Goal: Browse casually: Explore the website without a specific task or goal

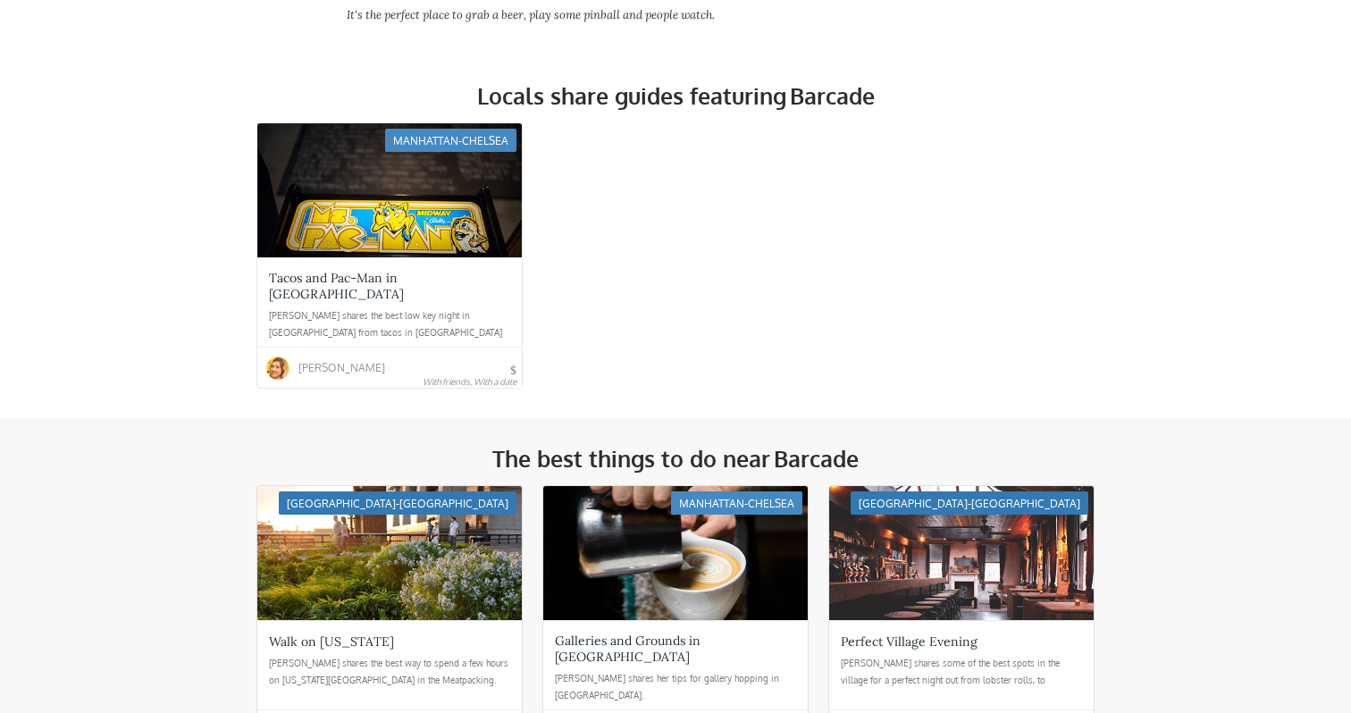
scroll to position [724, 0]
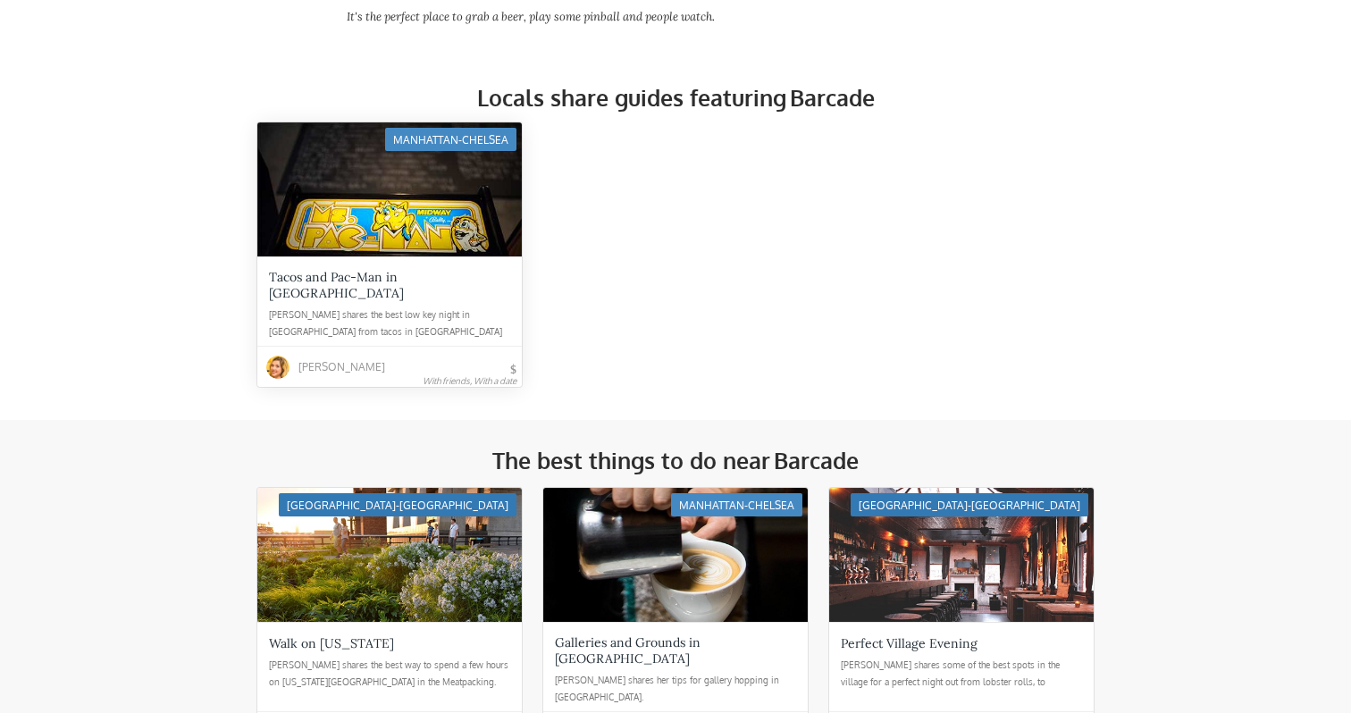
click at [463, 232] on div at bounding box center [389, 189] width 265 height 134
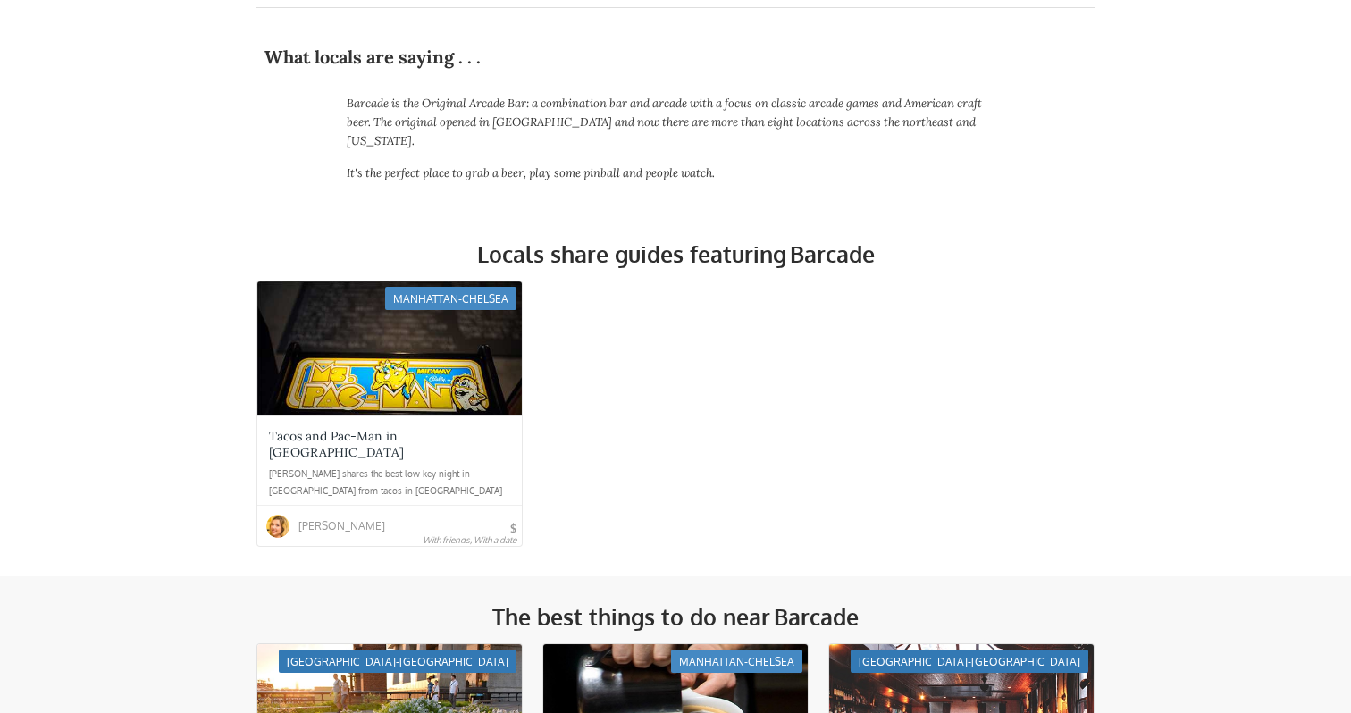
scroll to position [258, 0]
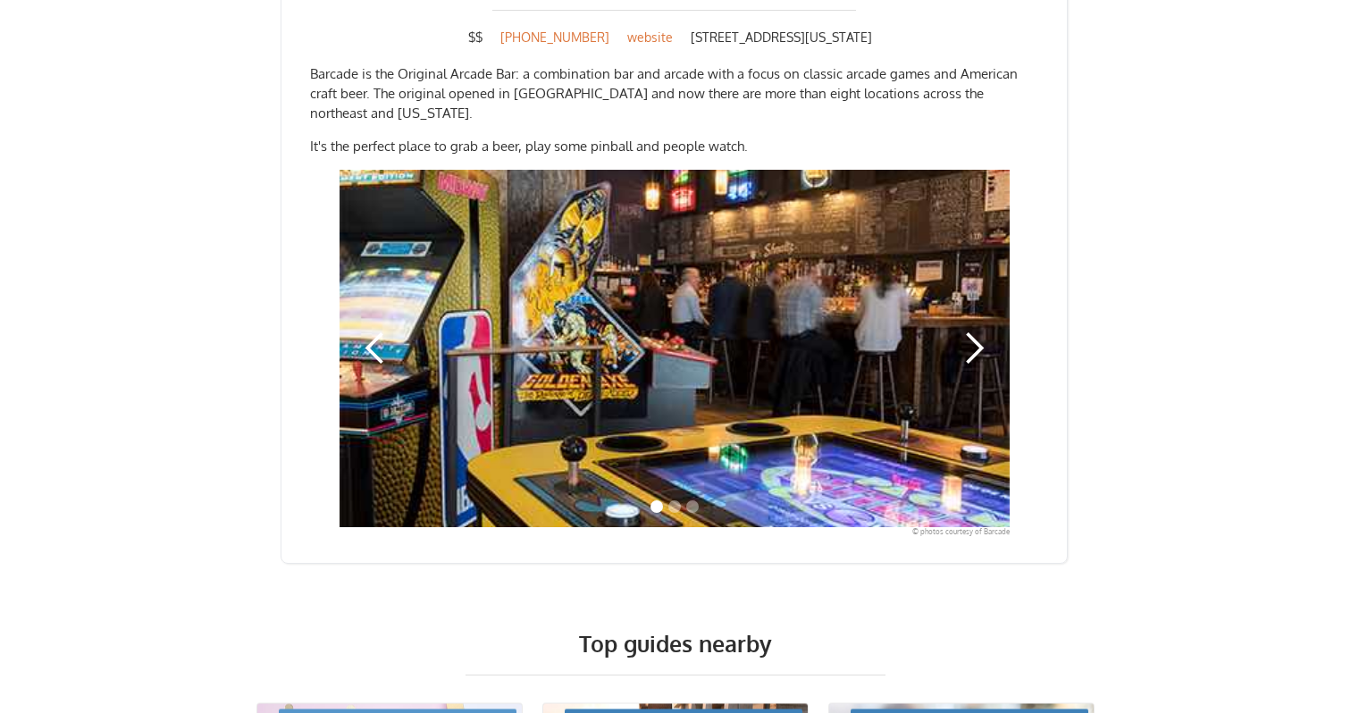
scroll to position [1678, 0]
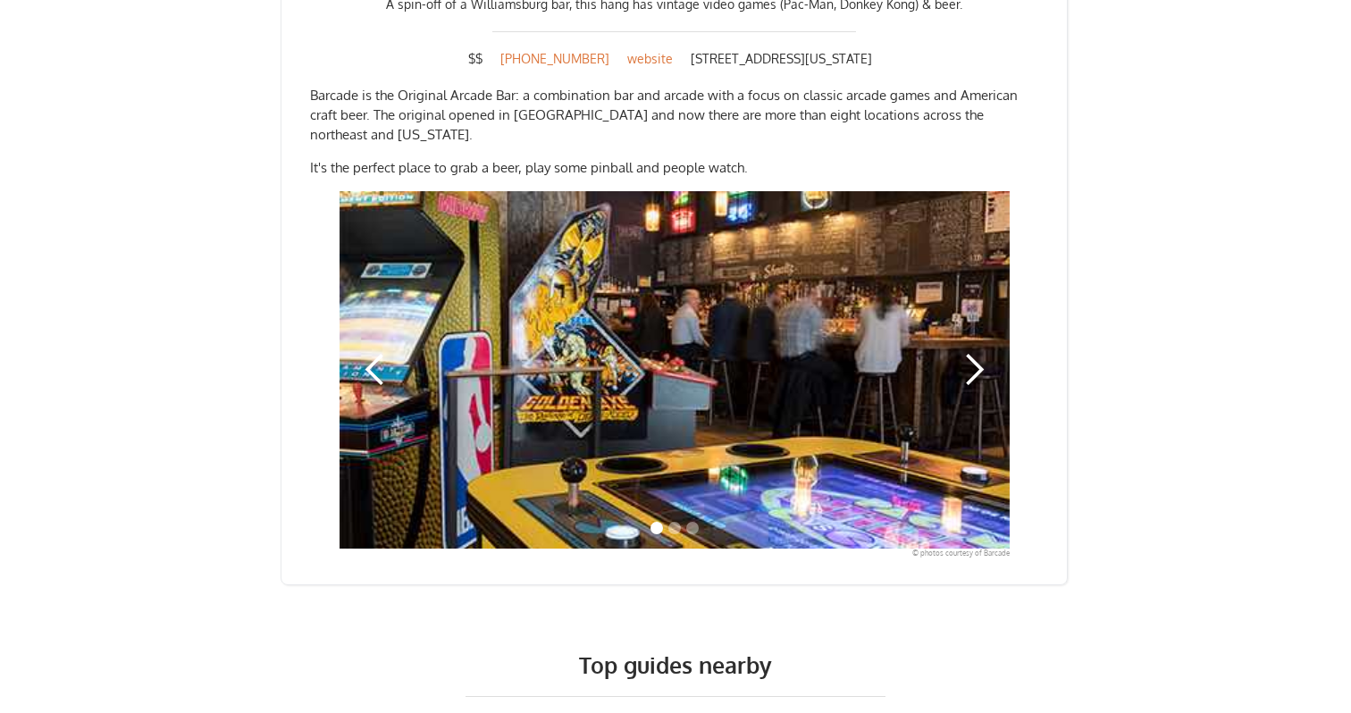
click at [999, 333] on div "next slide" at bounding box center [975, 370] width 72 height 358
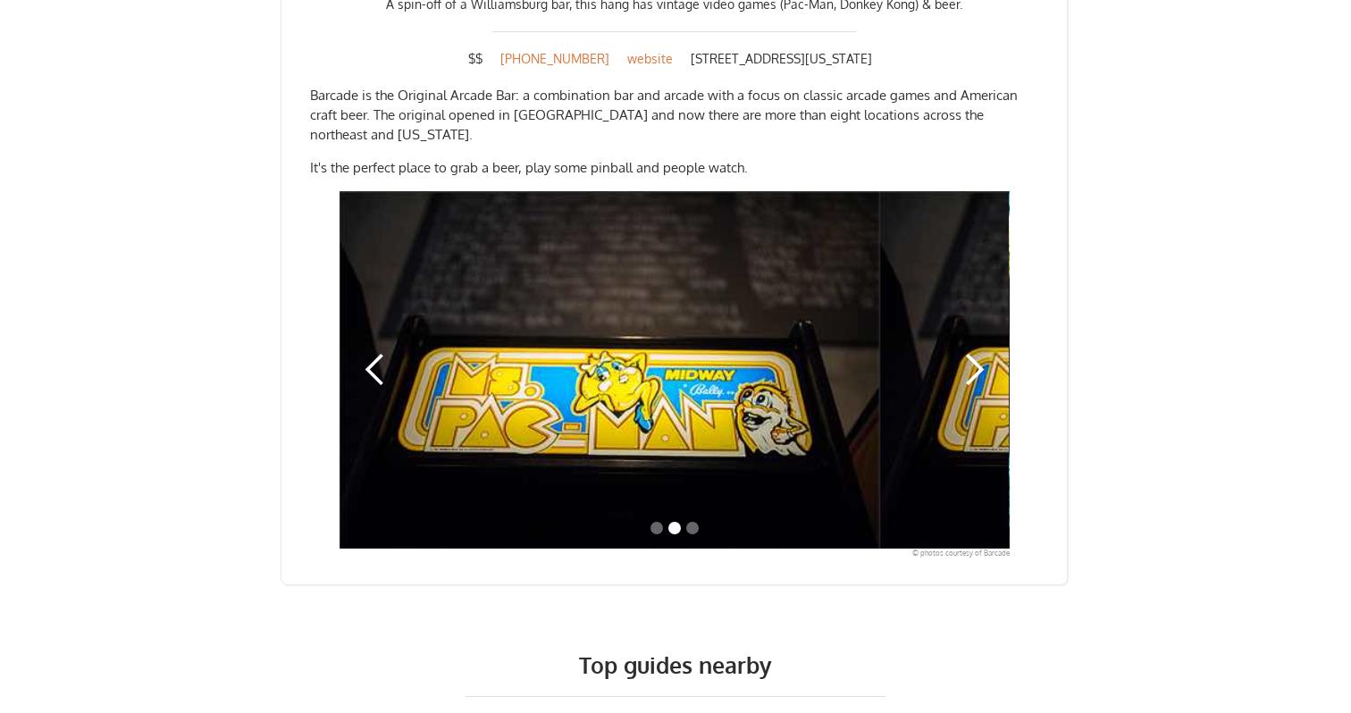
click at [998, 337] on div "next slide" at bounding box center [975, 370] width 72 height 358
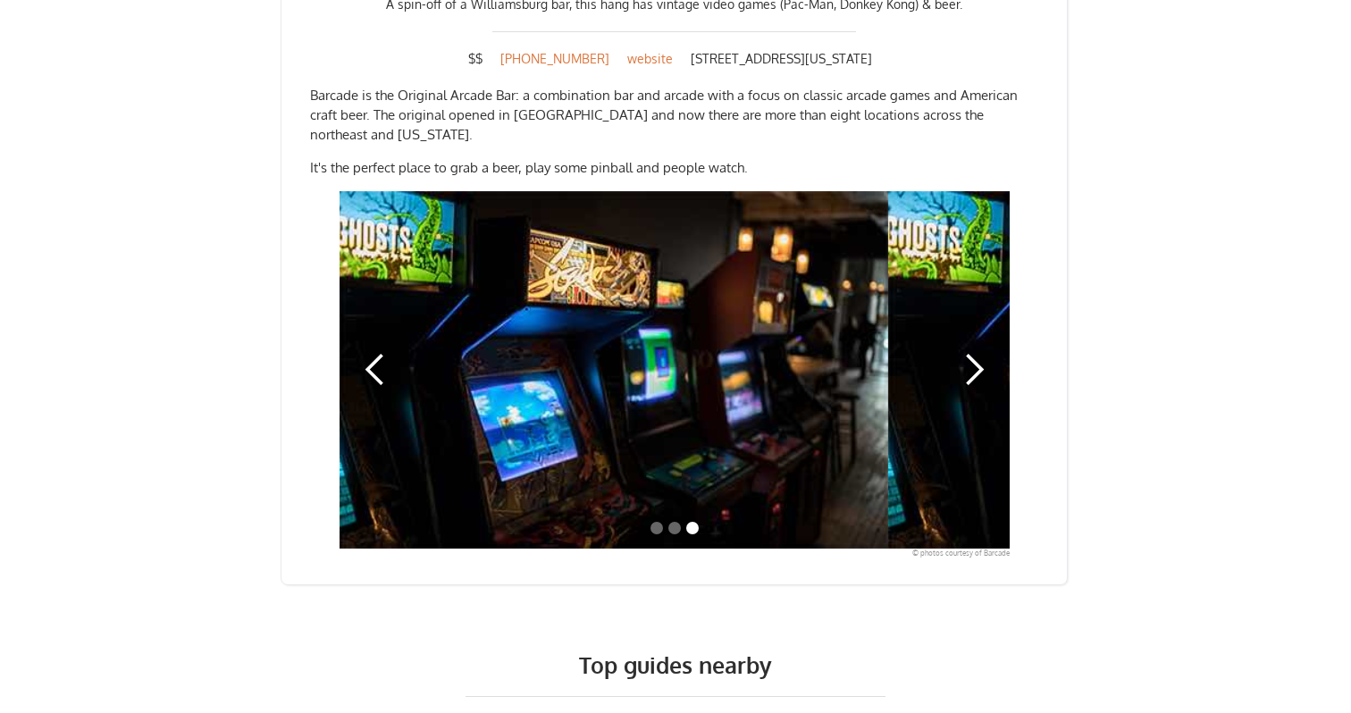
click at [998, 337] on div "next slide" at bounding box center [975, 370] width 72 height 358
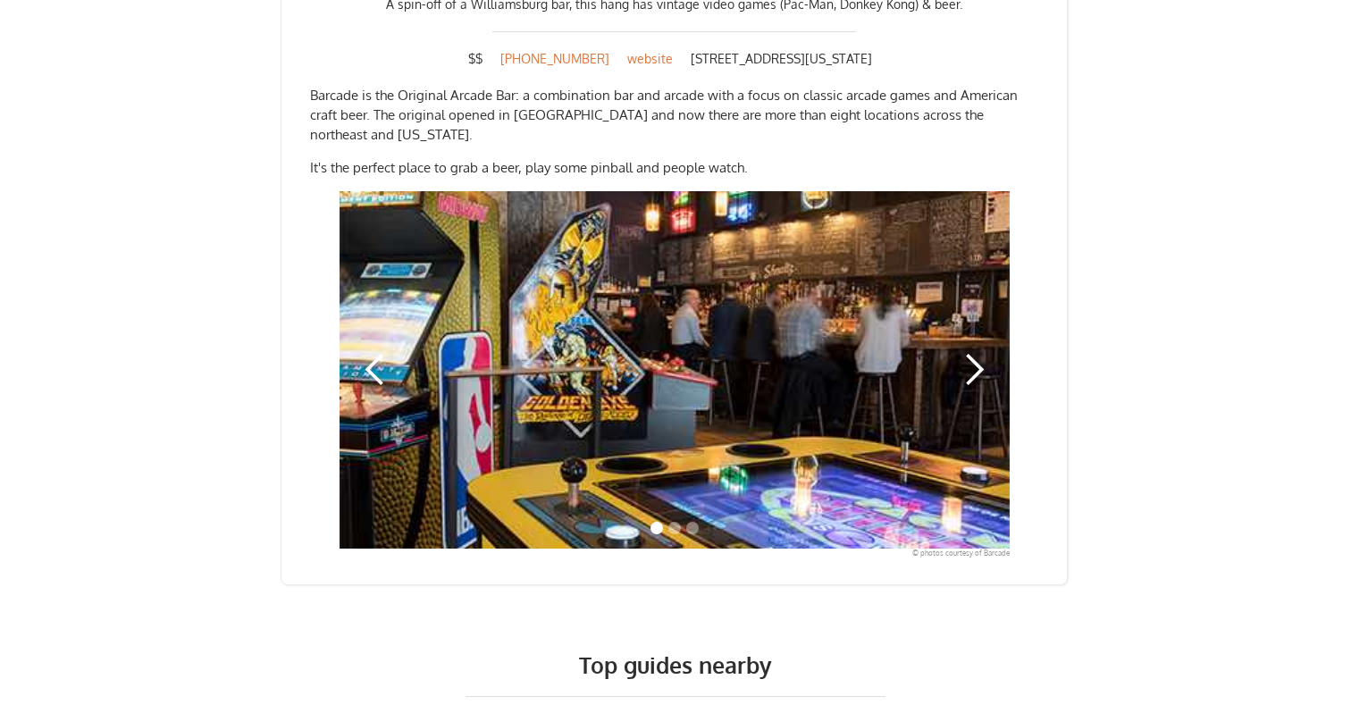
click at [998, 337] on div "next slide" at bounding box center [975, 370] width 72 height 358
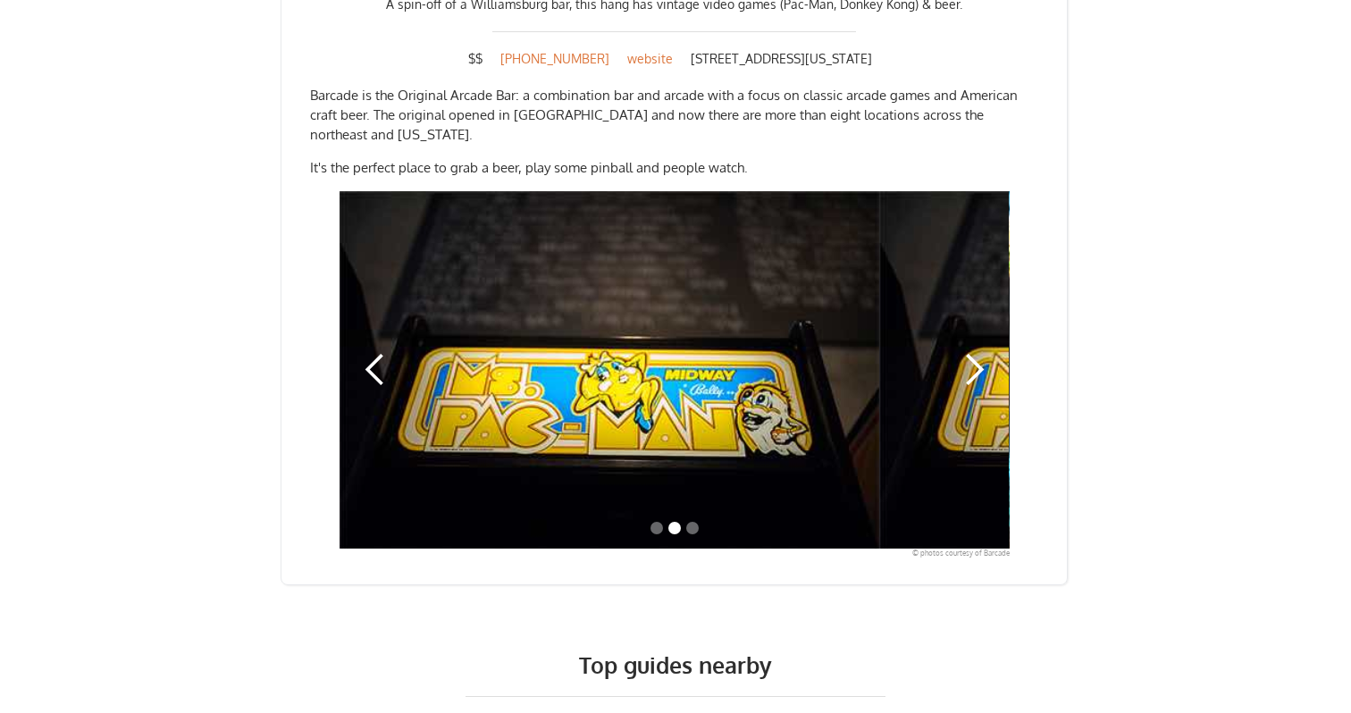
click at [998, 337] on div "next slide" at bounding box center [975, 370] width 72 height 358
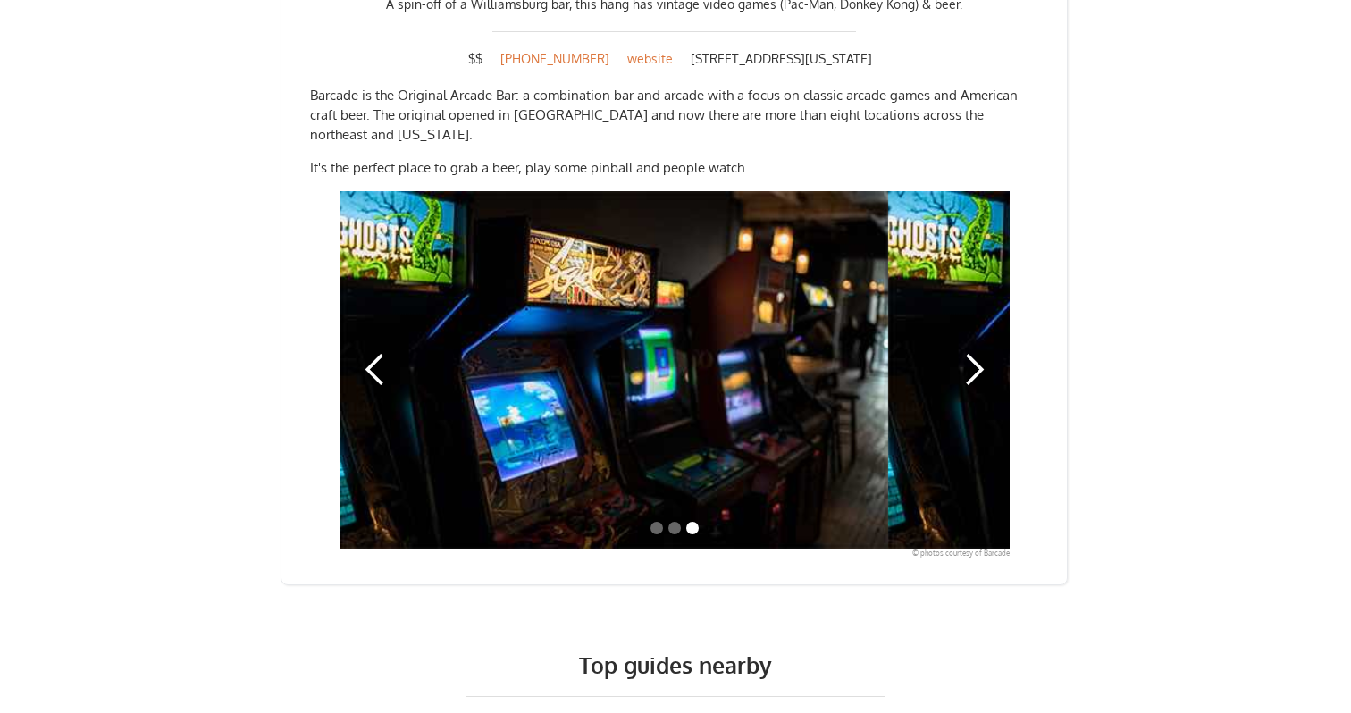
click at [998, 337] on div "next slide" at bounding box center [975, 370] width 72 height 358
